Goal: Navigation & Orientation: Find specific page/section

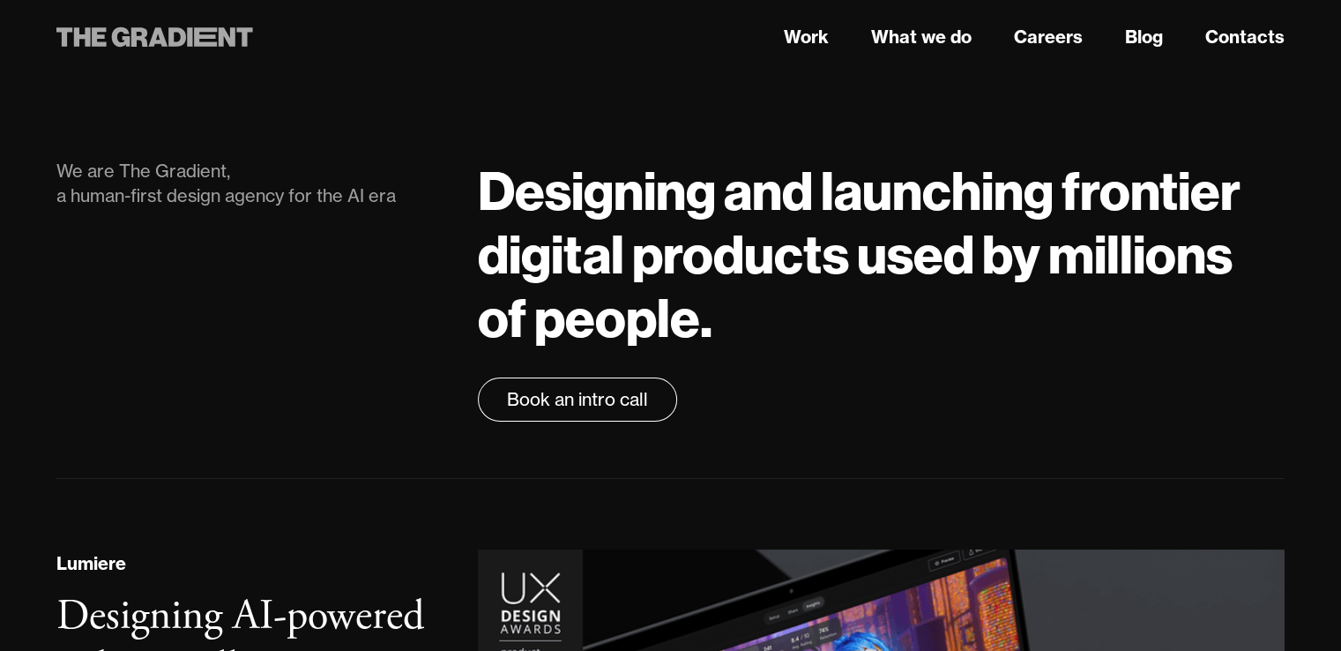
click at [179, 41] on icon at bounding box center [177, 36] width 18 height 19
click at [924, 24] on link "What we do" at bounding box center [921, 37] width 101 height 26
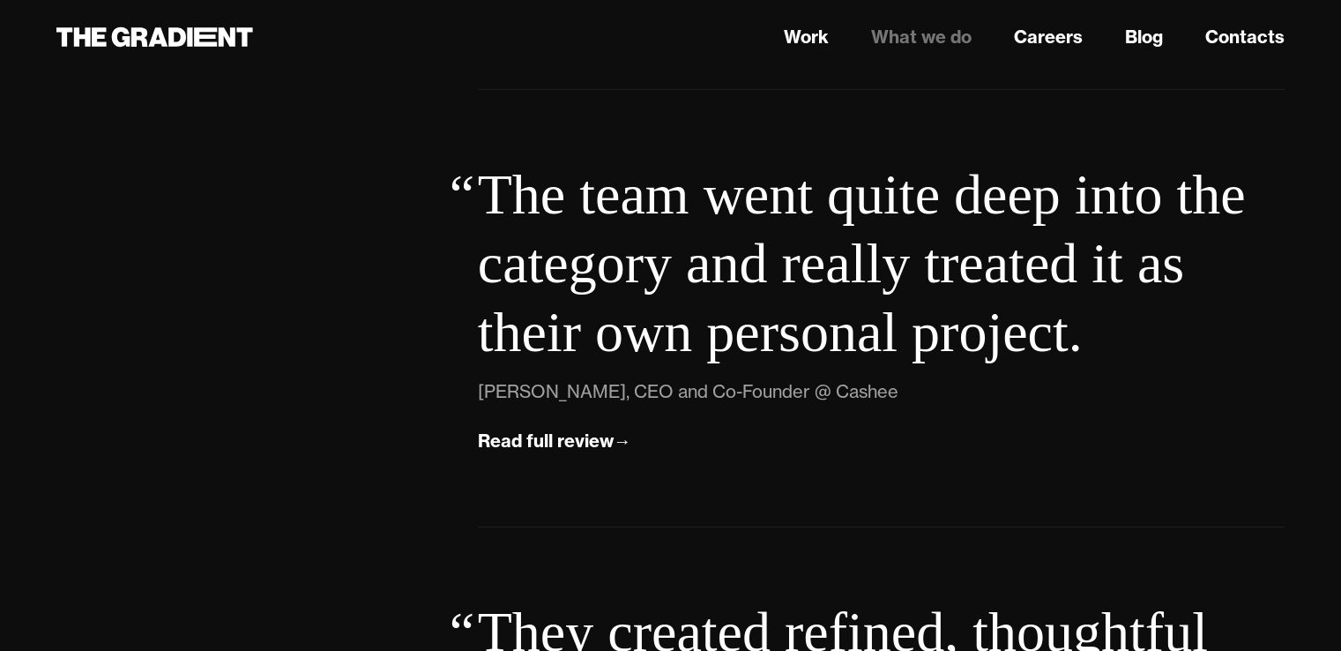
scroll to position [5476, 0]
